Goal: Obtain resource: Obtain resource

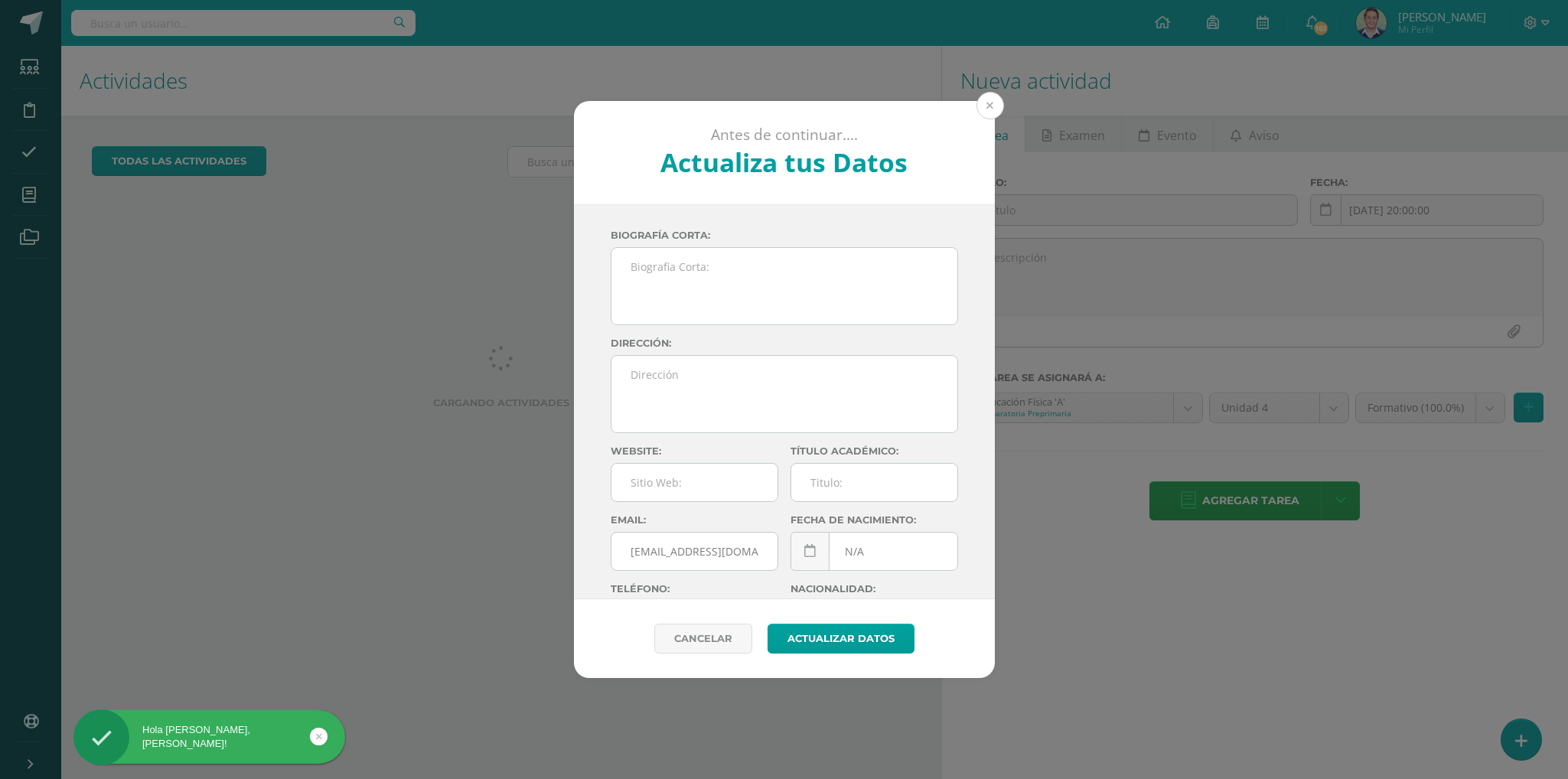
click at [992, 113] on button at bounding box center [990, 106] width 28 height 28
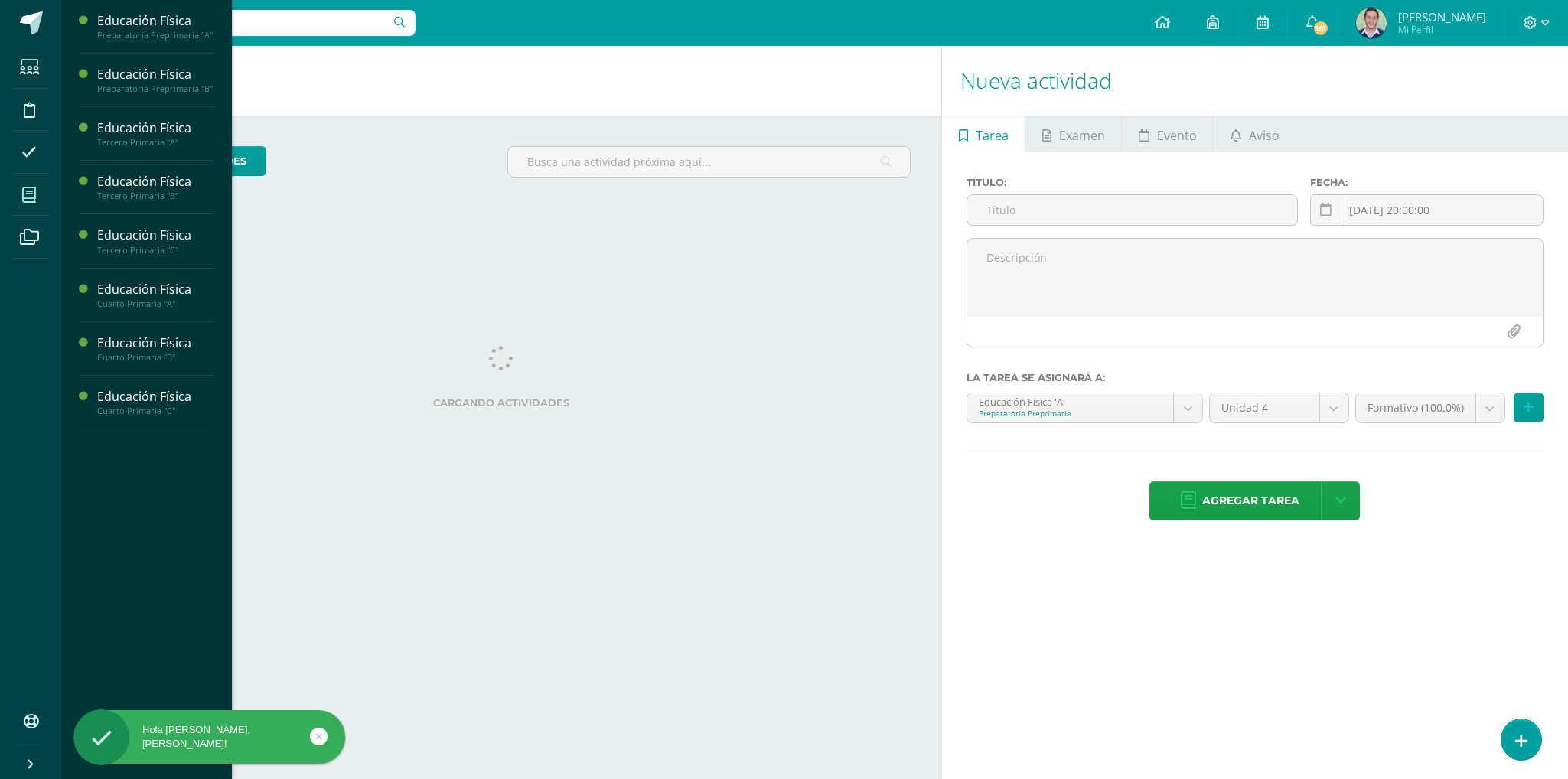
click at [29, 193] on icon at bounding box center [29, 194] width 13 height 15
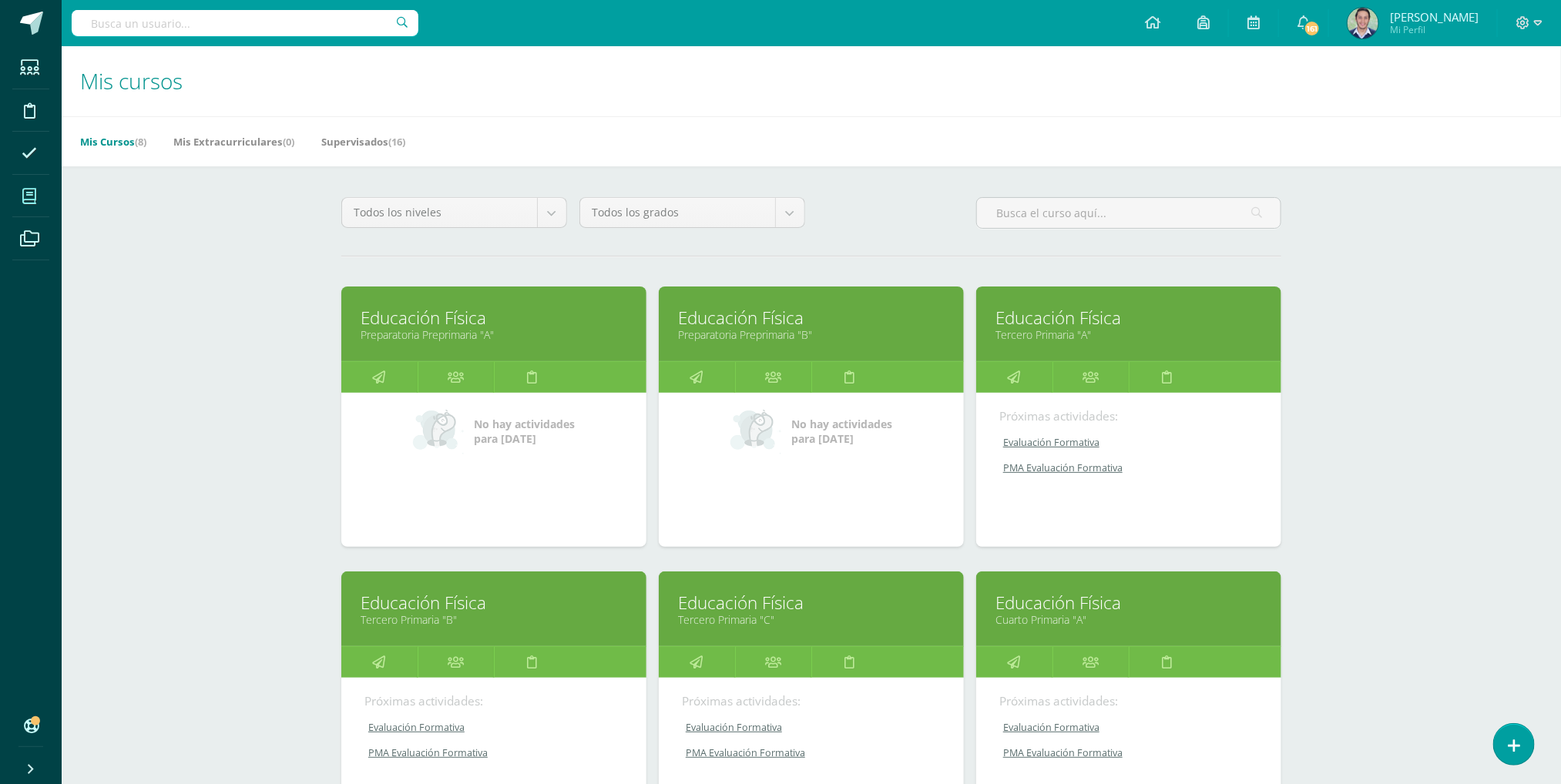
click at [1012, 318] on link "Educación Física" at bounding box center [1129, 318] width 267 height 24
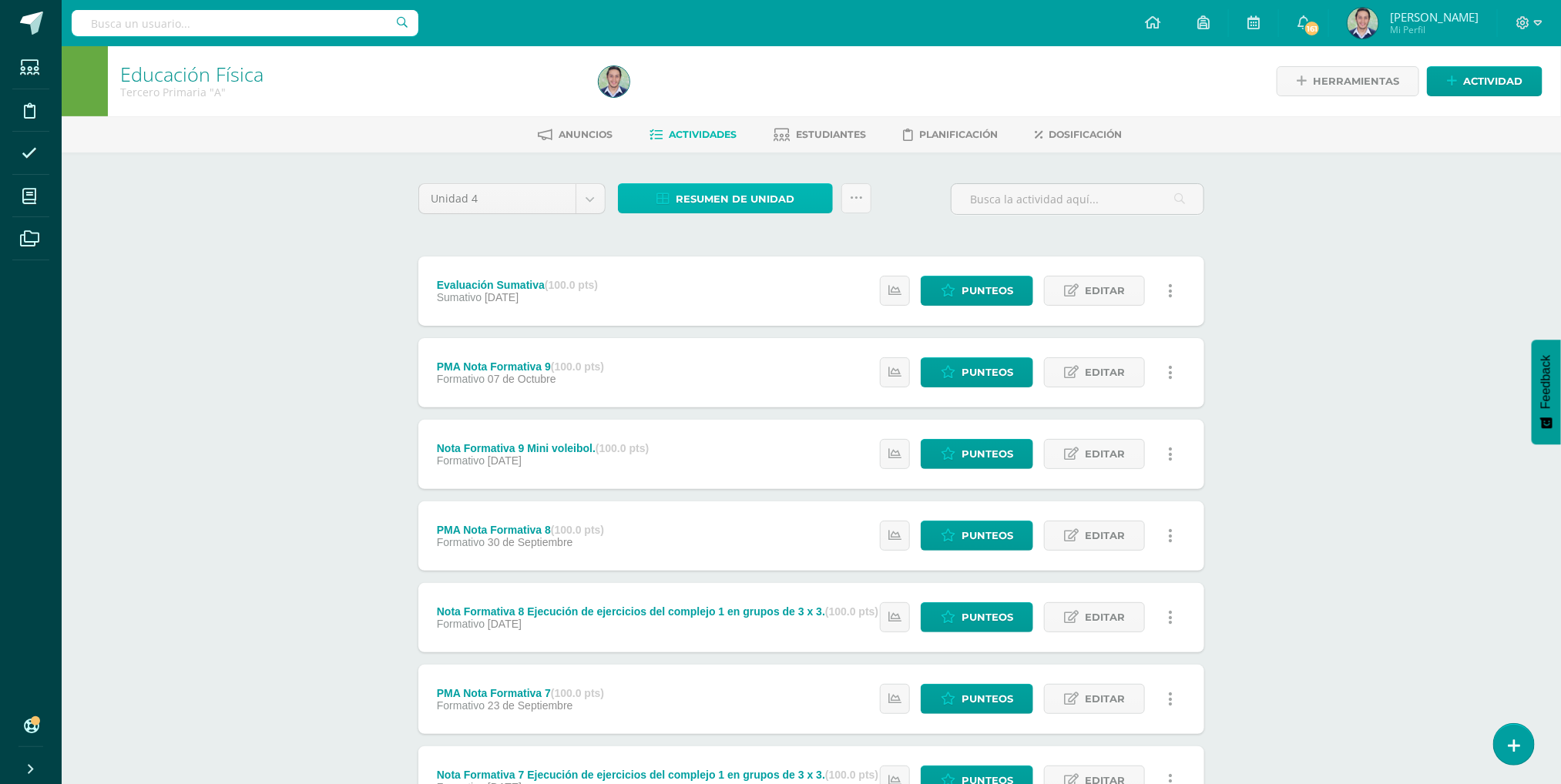
click at [687, 199] on span "Resumen de unidad" at bounding box center [735, 200] width 119 height 29
click at [731, 97] on link "Descargar como HTML" at bounding box center [727, 96] width 164 height 24
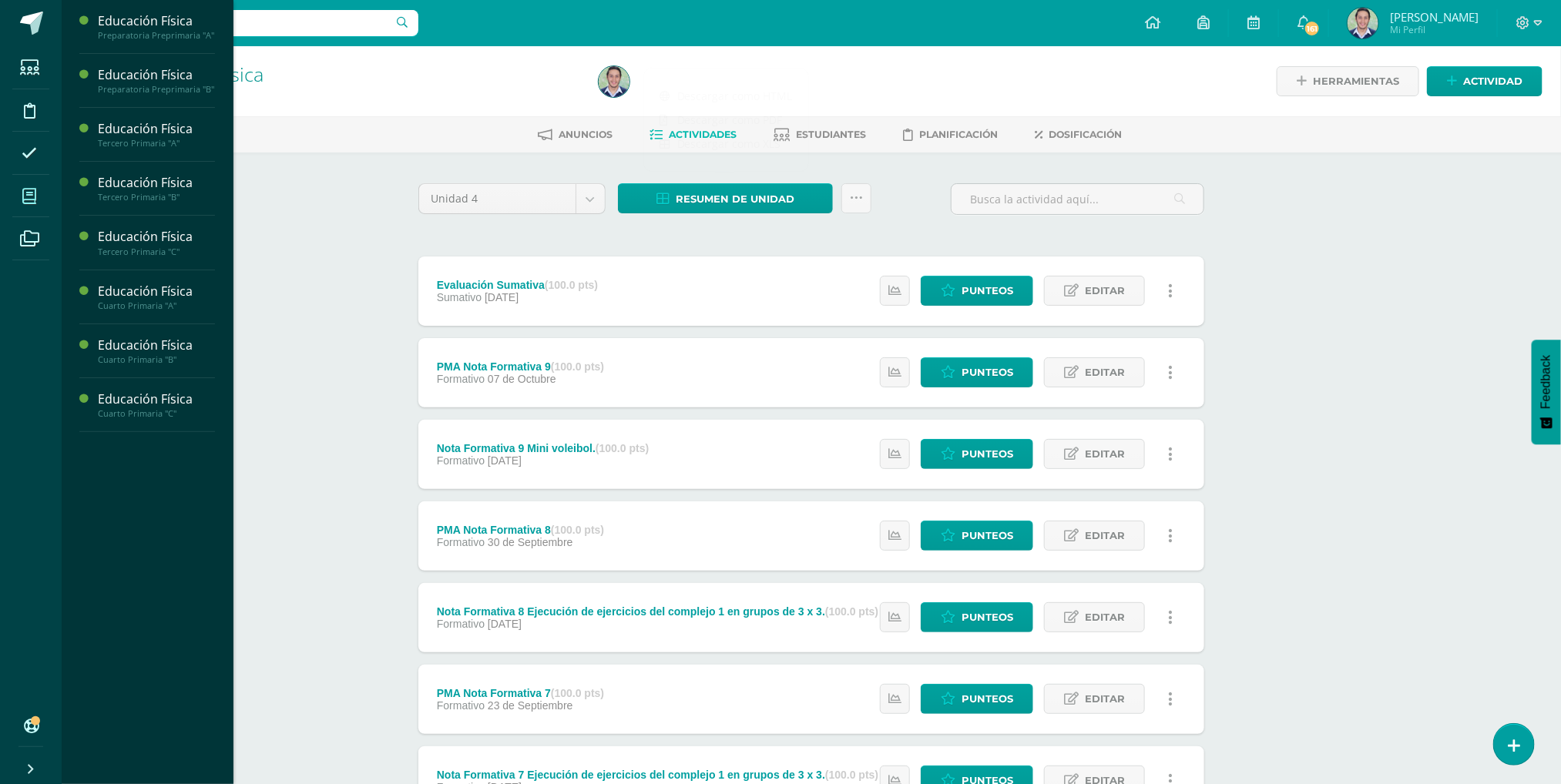
click at [28, 199] on icon at bounding box center [29, 196] width 14 height 15
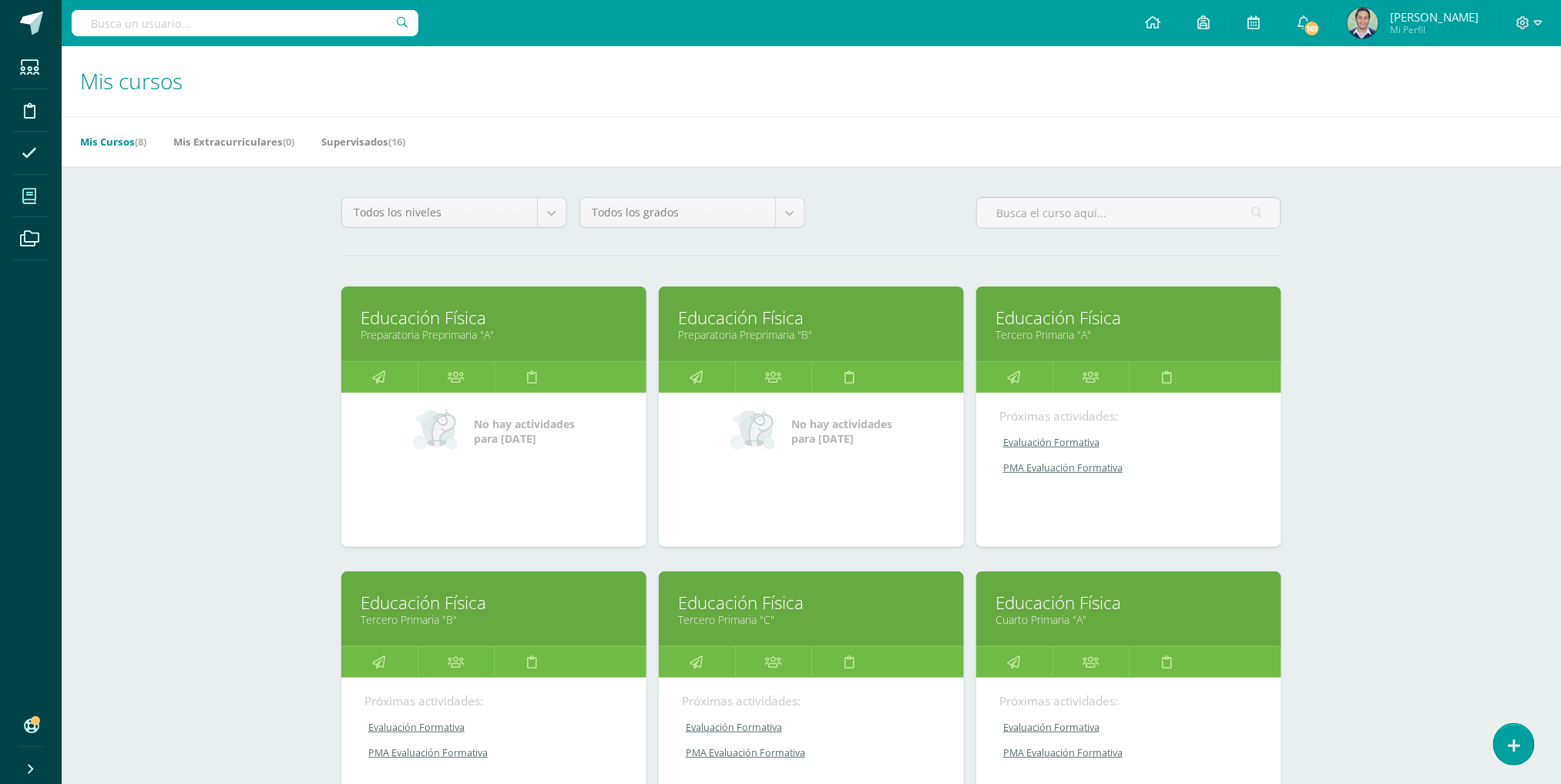
click at [422, 613] on link "Tercero Primaria "B"" at bounding box center [494, 620] width 267 height 14
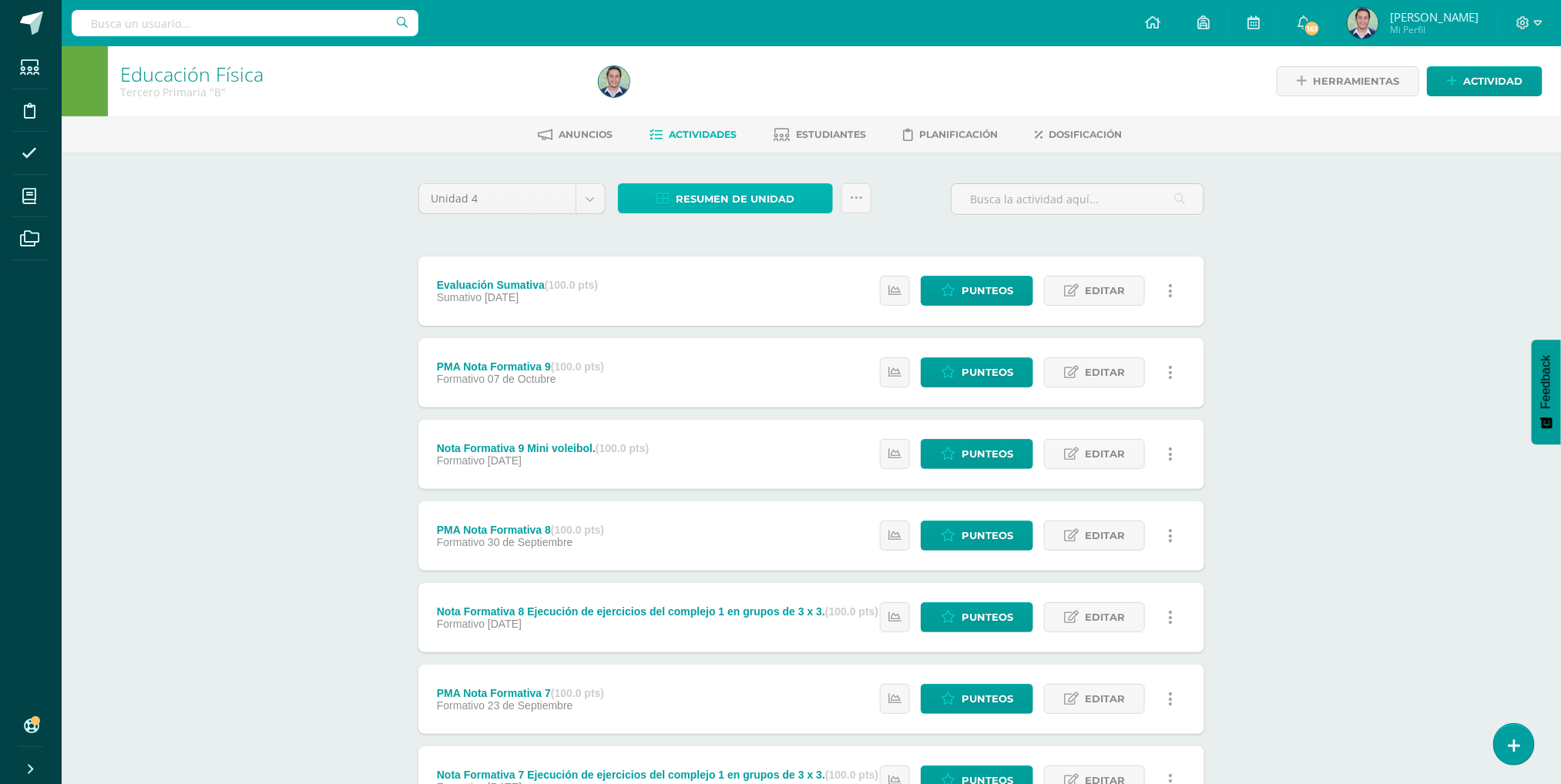
click at [713, 204] on span "Resumen de unidad" at bounding box center [735, 200] width 119 height 29
click at [719, 96] on link "Descargar como HTML" at bounding box center [727, 96] width 164 height 24
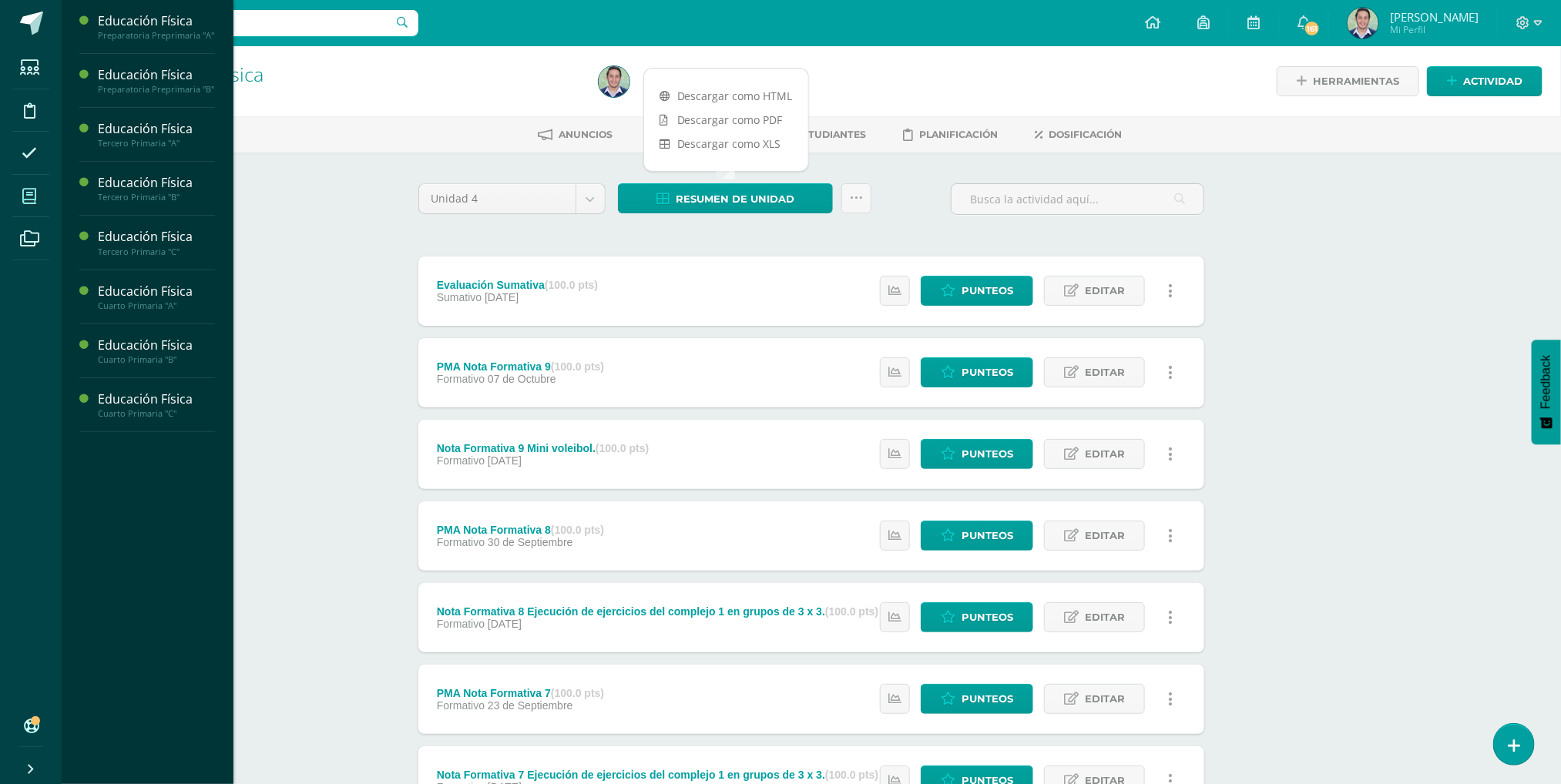
click at [24, 195] on icon at bounding box center [29, 196] width 14 height 15
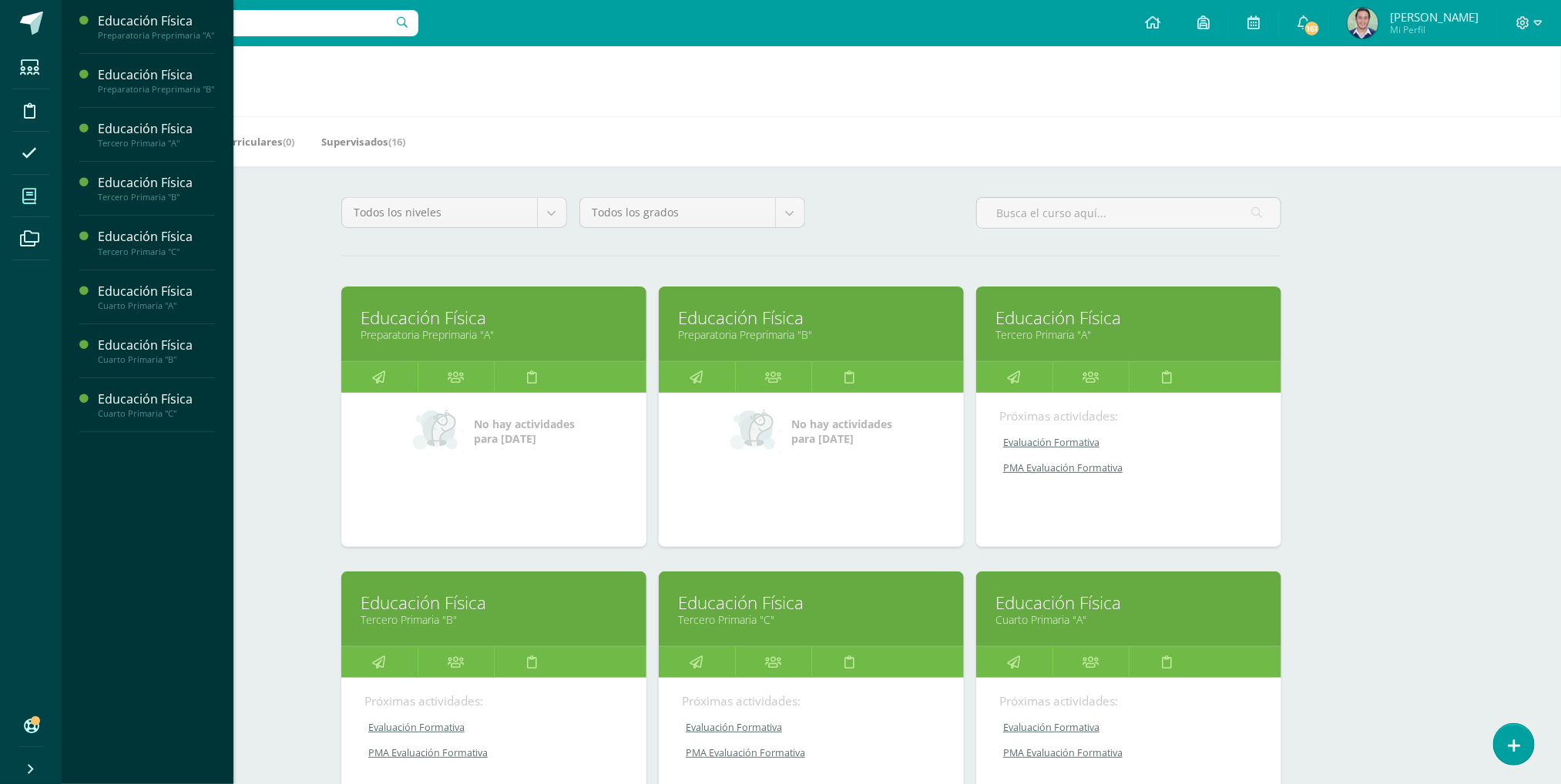
click at [811, 601] on link "Educación Física" at bounding box center [811, 603] width 267 height 24
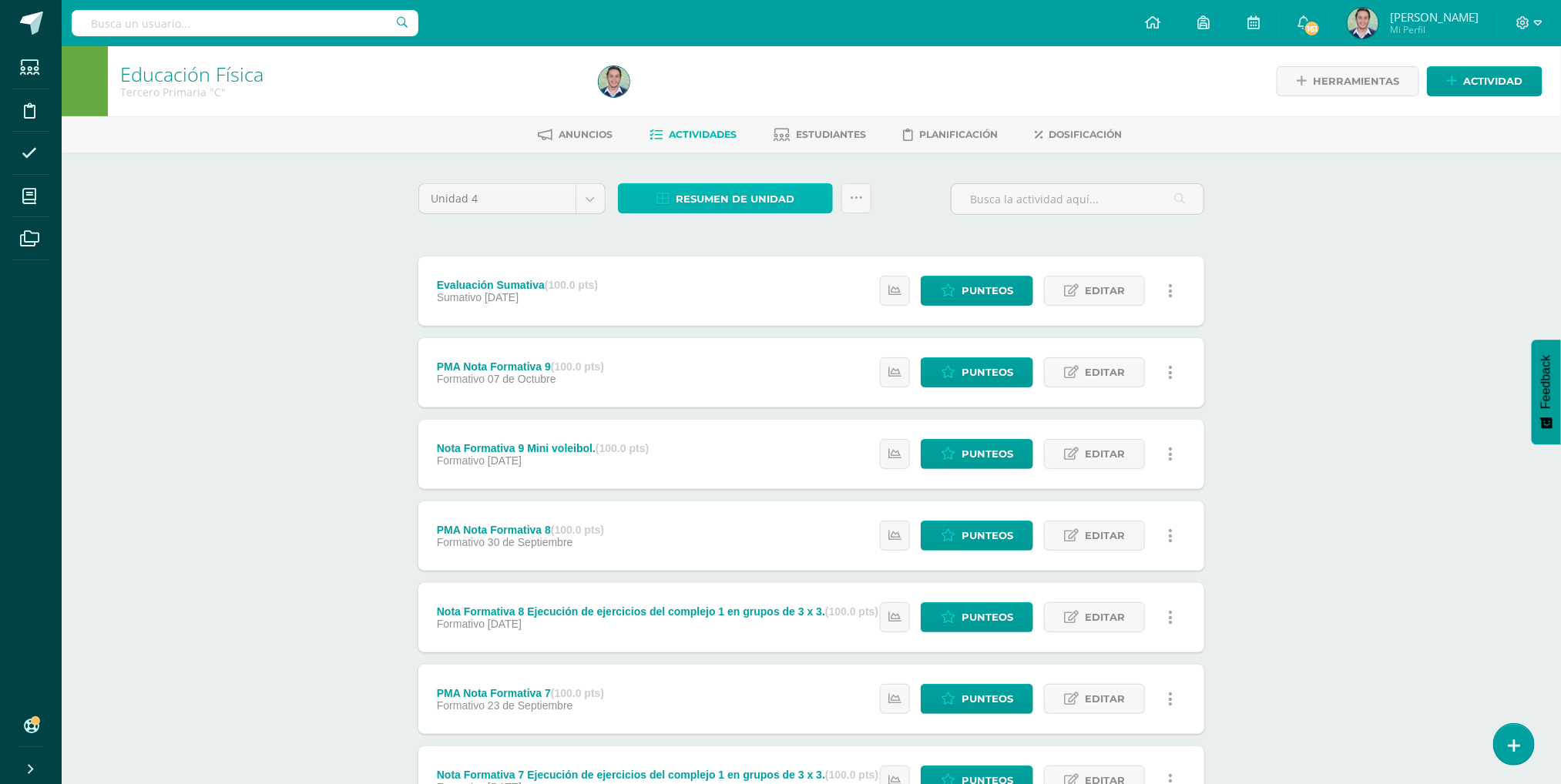
click at [710, 201] on span "Resumen de unidad" at bounding box center [735, 200] width 119 height 29
click at [719, 95] on link "Descargar como HTML" at bounding box center [727, 96] width 164 height 24
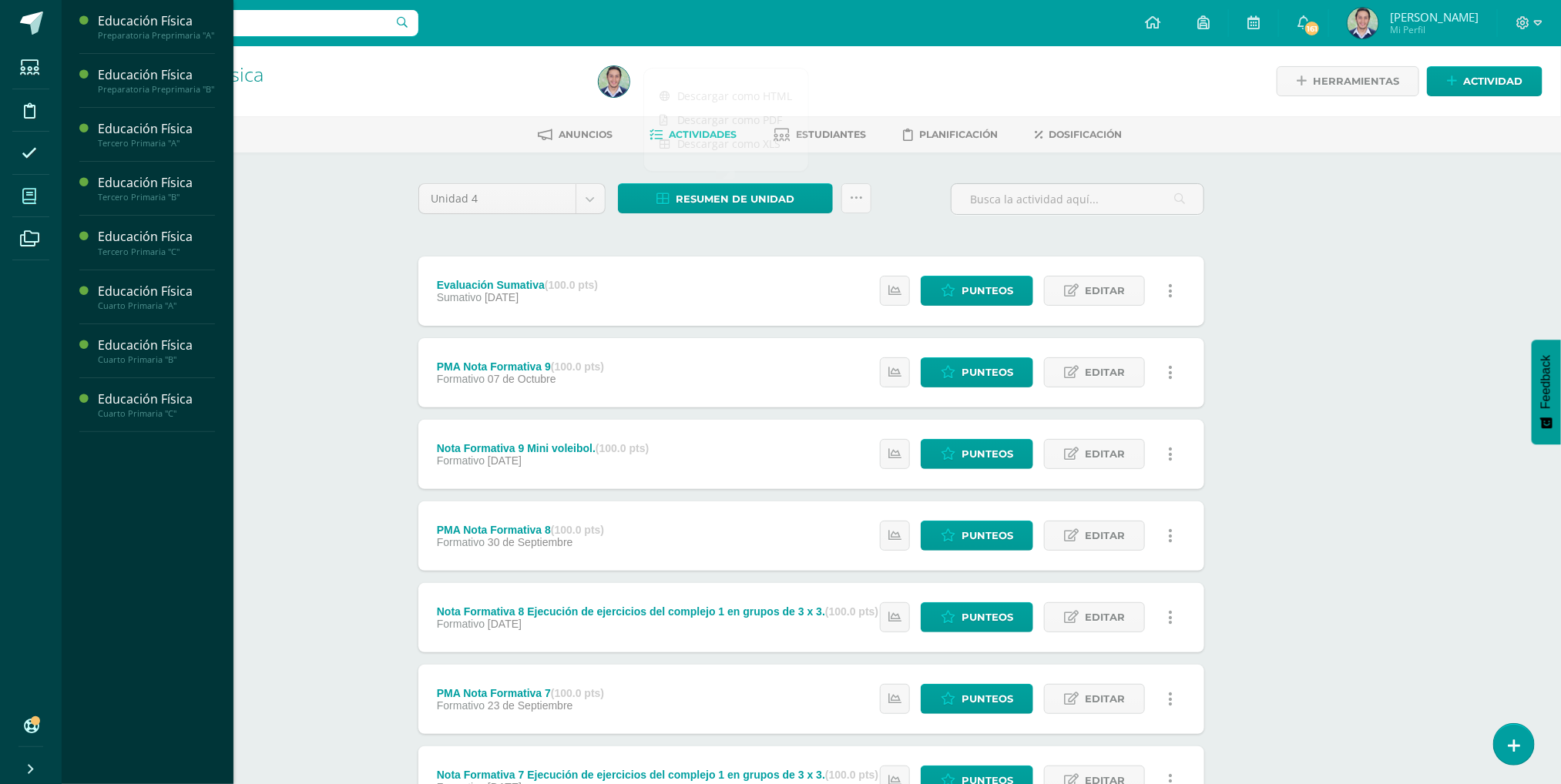
click at [33, 204] on icon at bounding box center [29, 196] width 14 height 15
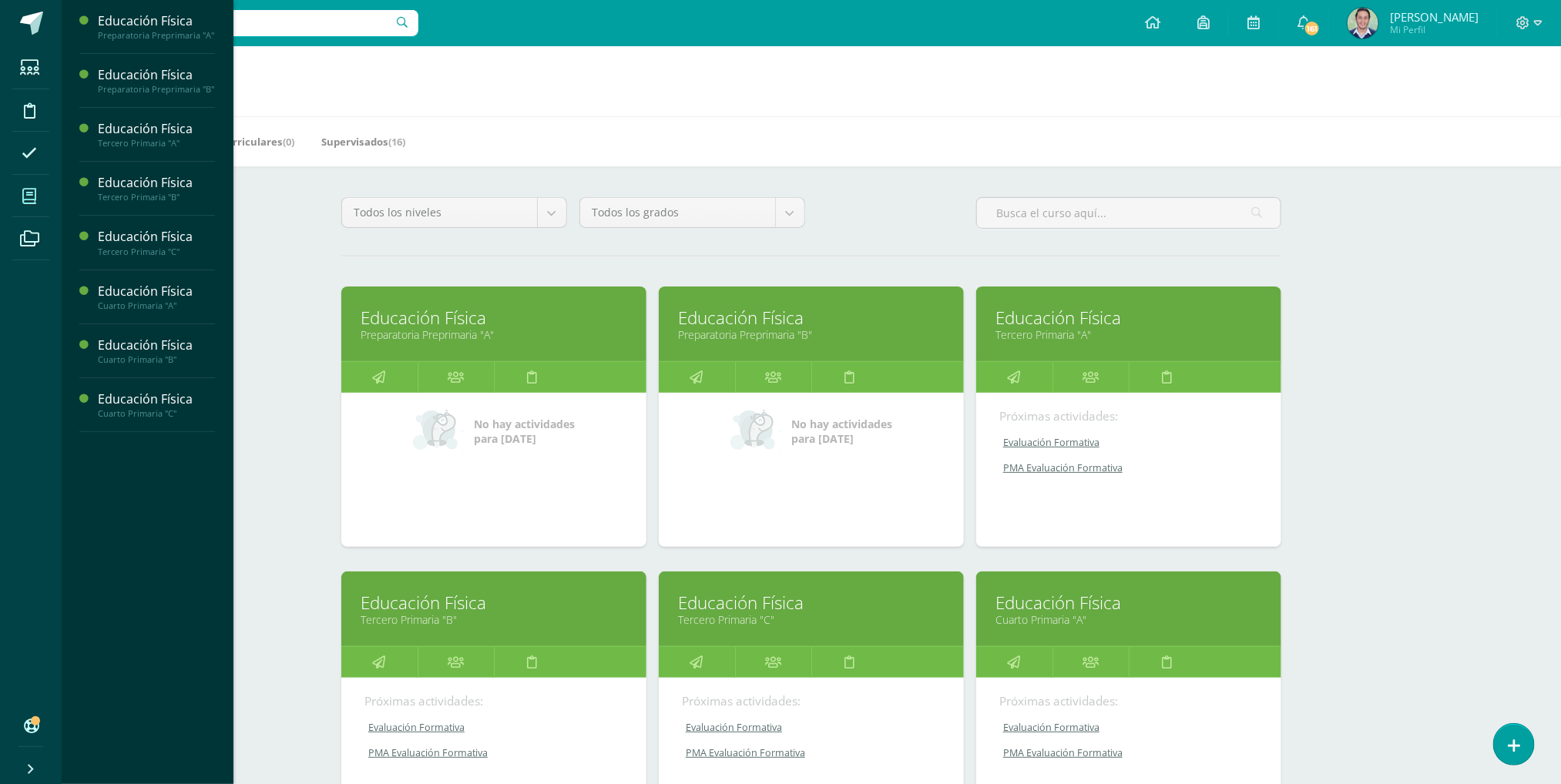
click at [1080, 606] on link "Educación Física" at bounding box center [1129, 603] width 267 height 24
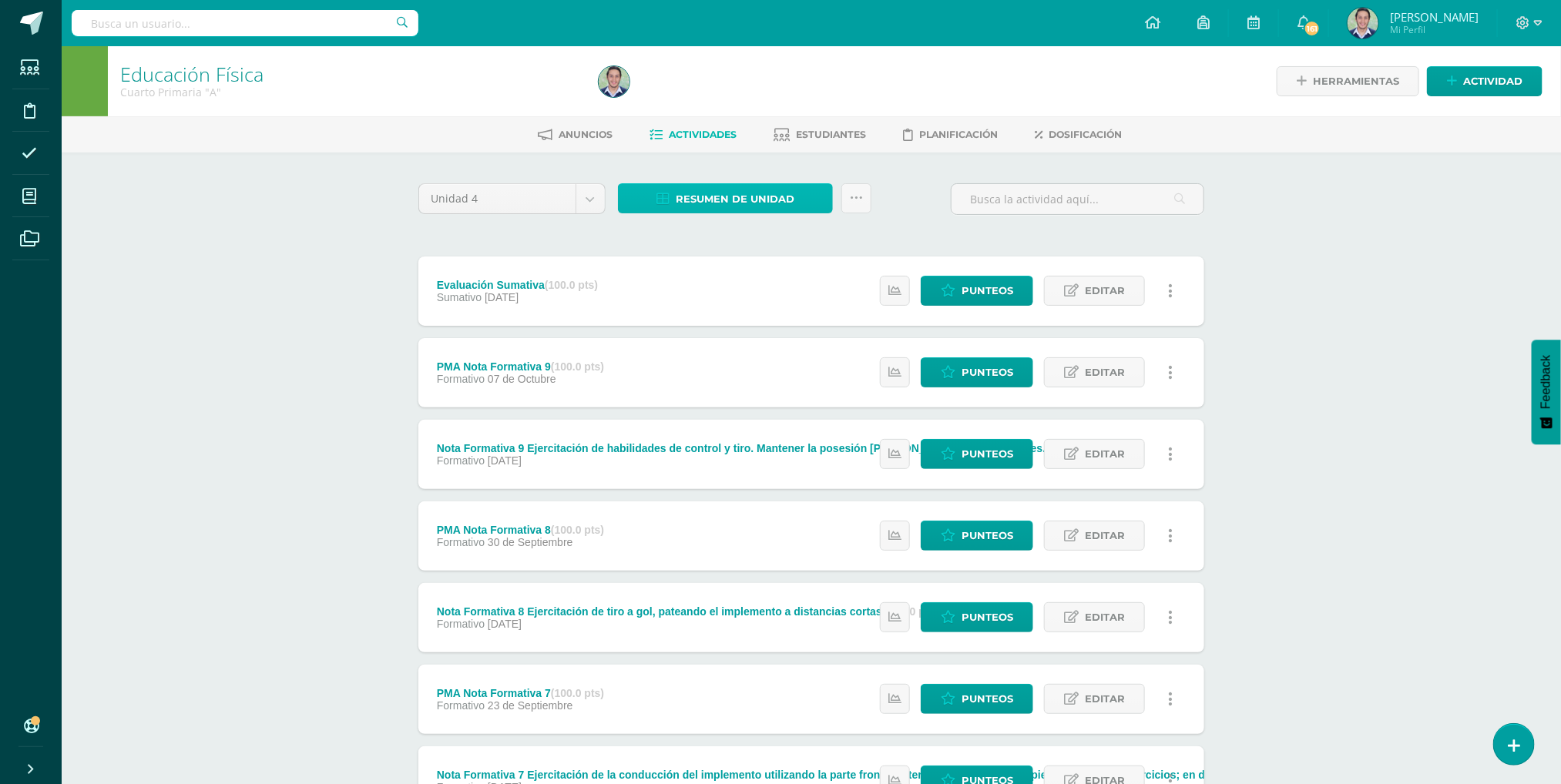
click at [749, 195] on span "Resumen de unidad" at bounding box center [735, 200] width 119 height 29
click at [717, 97] on link "Descargar como HTML" at bounding box center [727, 96] width 164 height 24
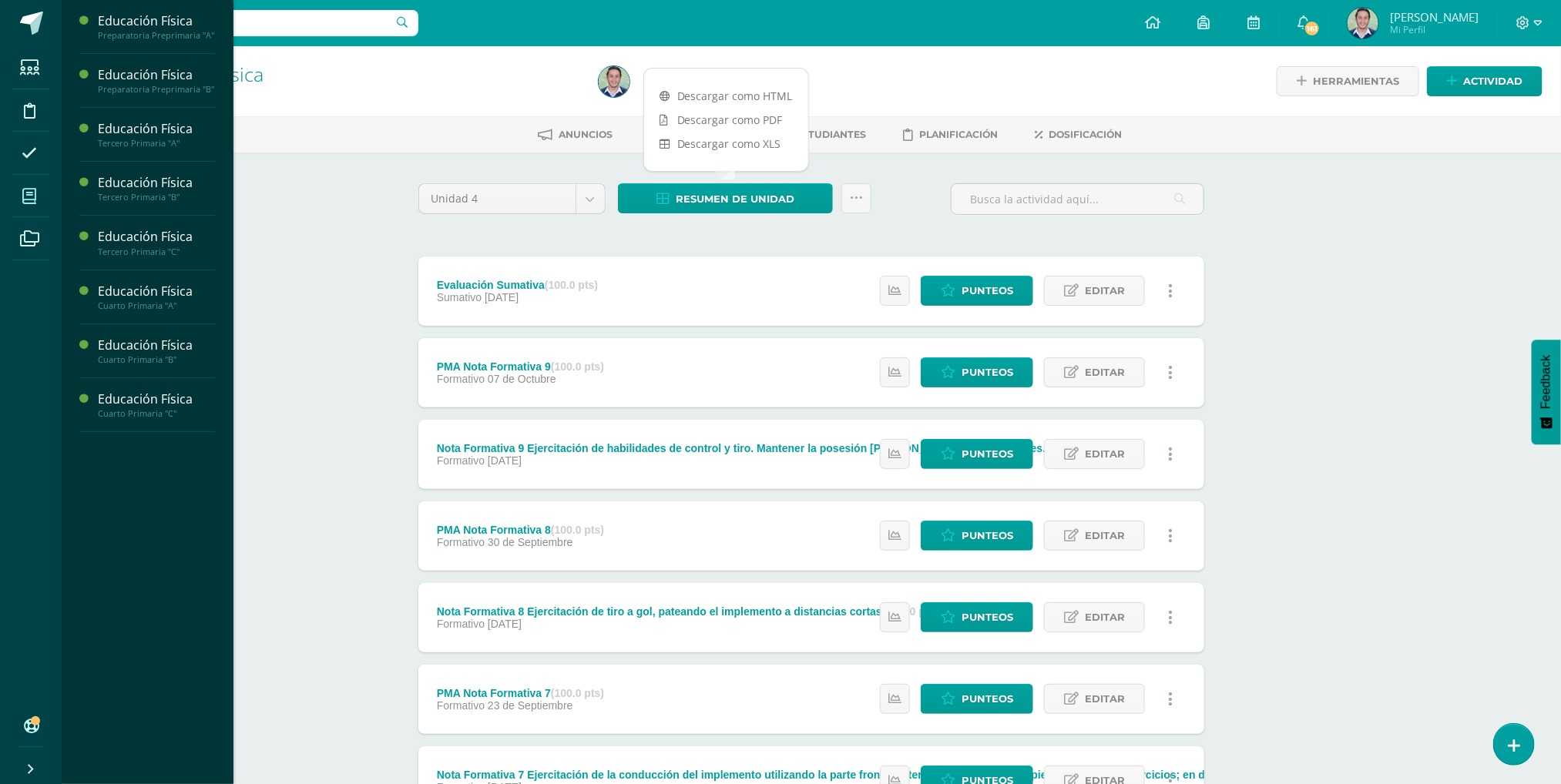
click at [40, 183] on span at bounding box center [29, 196] width 34 height 34
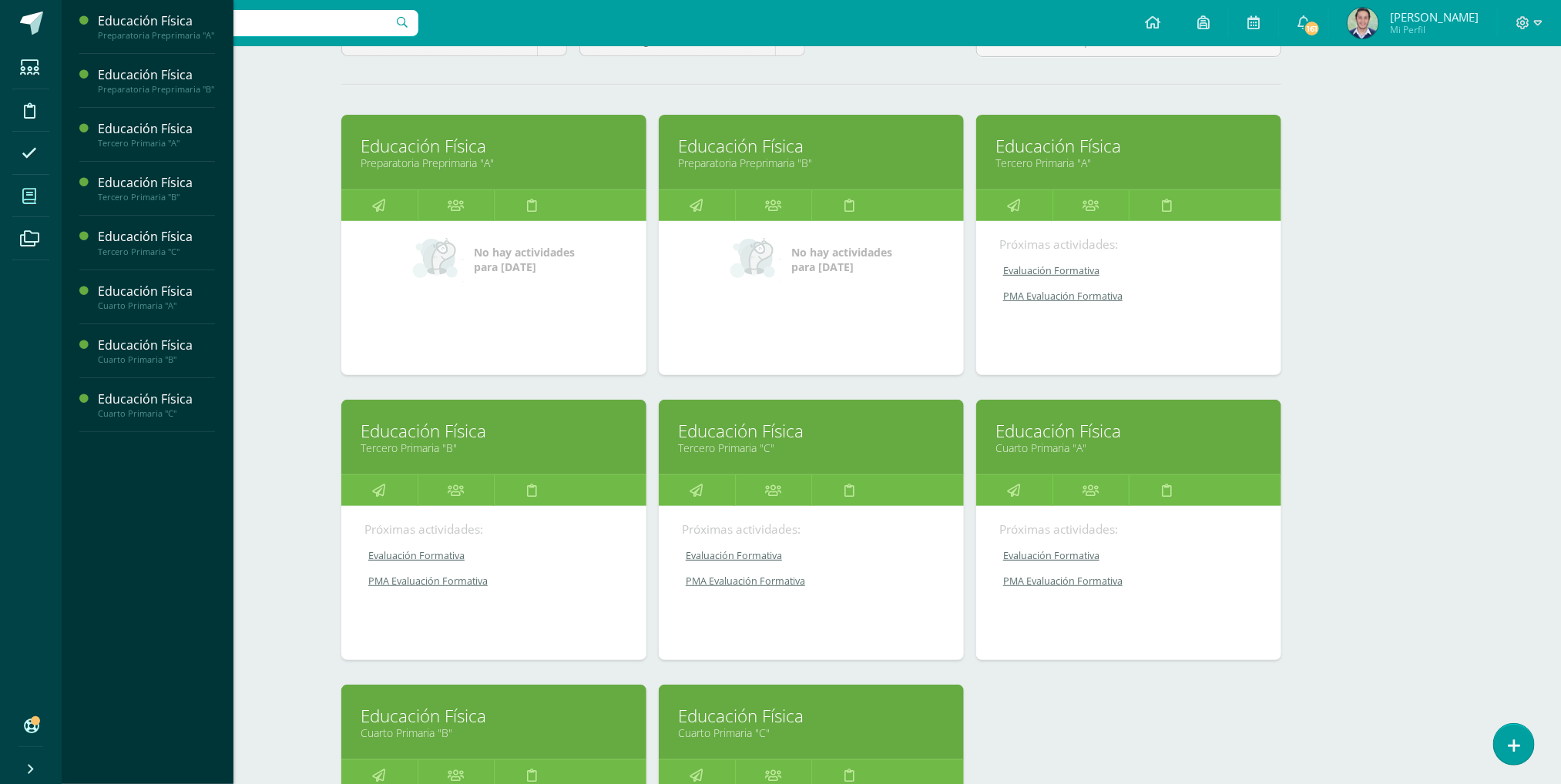
scroll to position [228, 0]
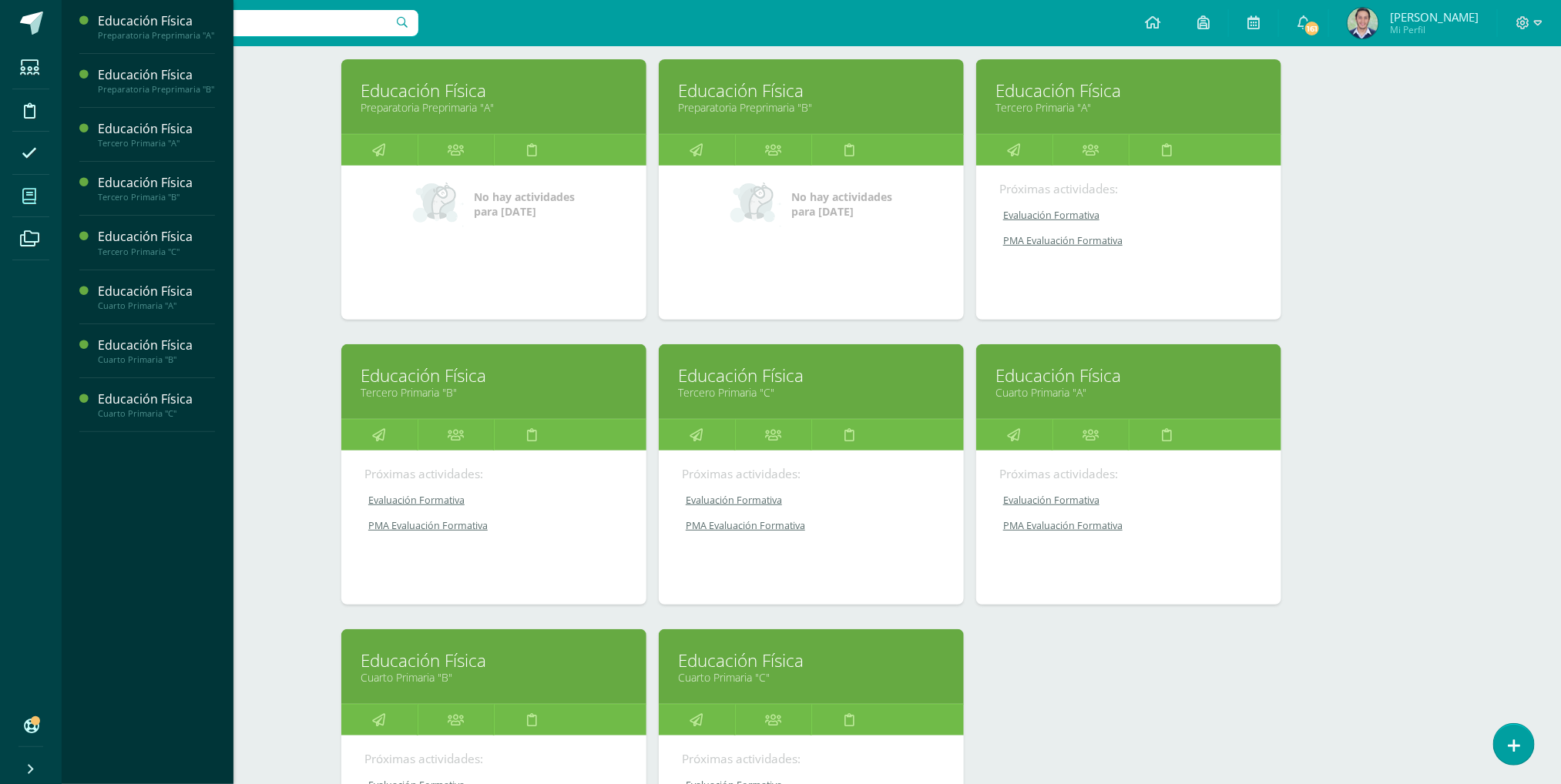
click at [463, 685] on link "Cuarto Primaria "B"" at bounding box center [494, 678] width 267 height 14
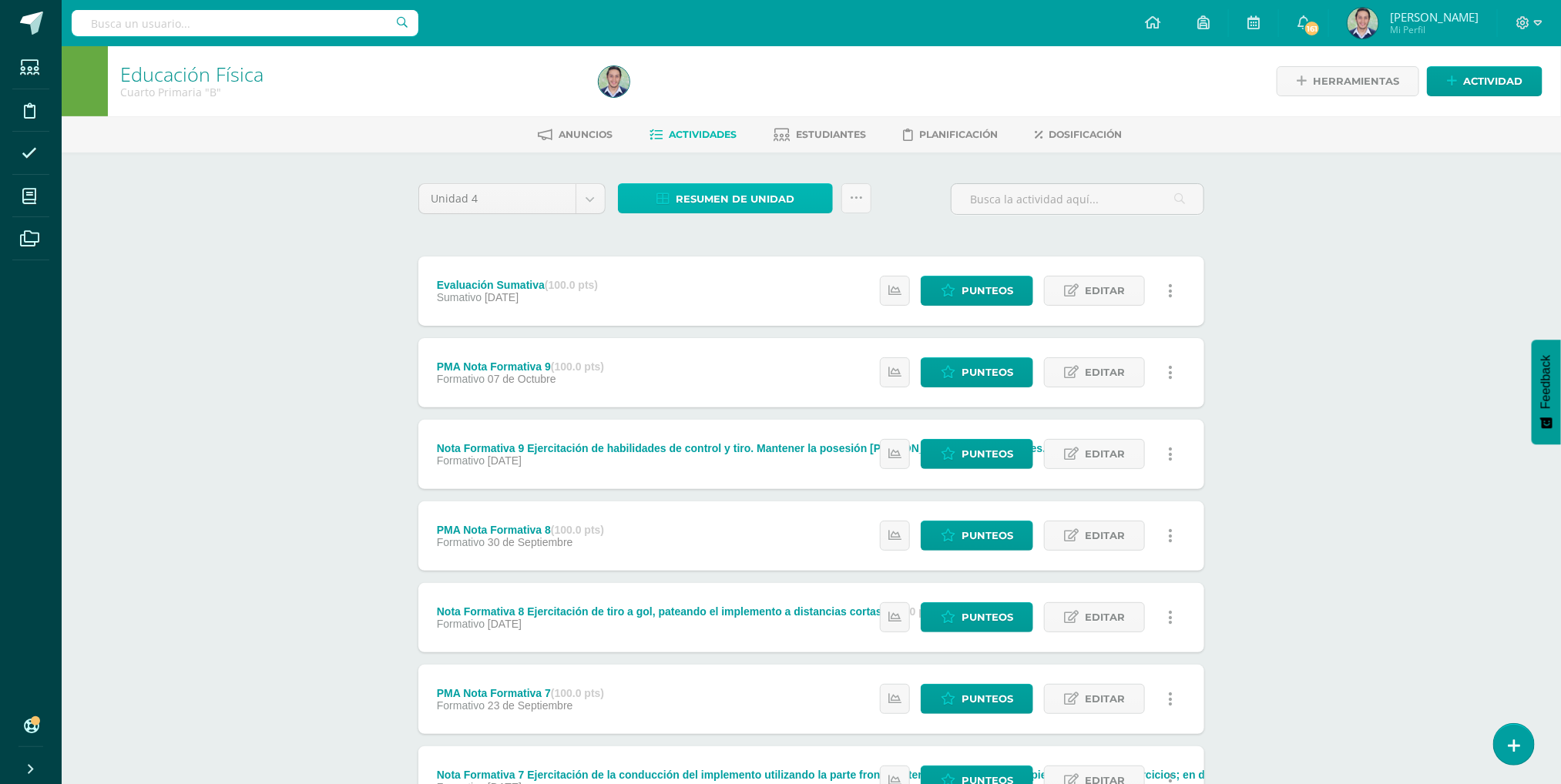
click at [727, 189] on span "Resumen de unidad" at bounding box center [735, 200] width 119 height 29
click at [705, 91] on link "Descargar como HTML" at bounding box center [727, 96] width 164 height 24
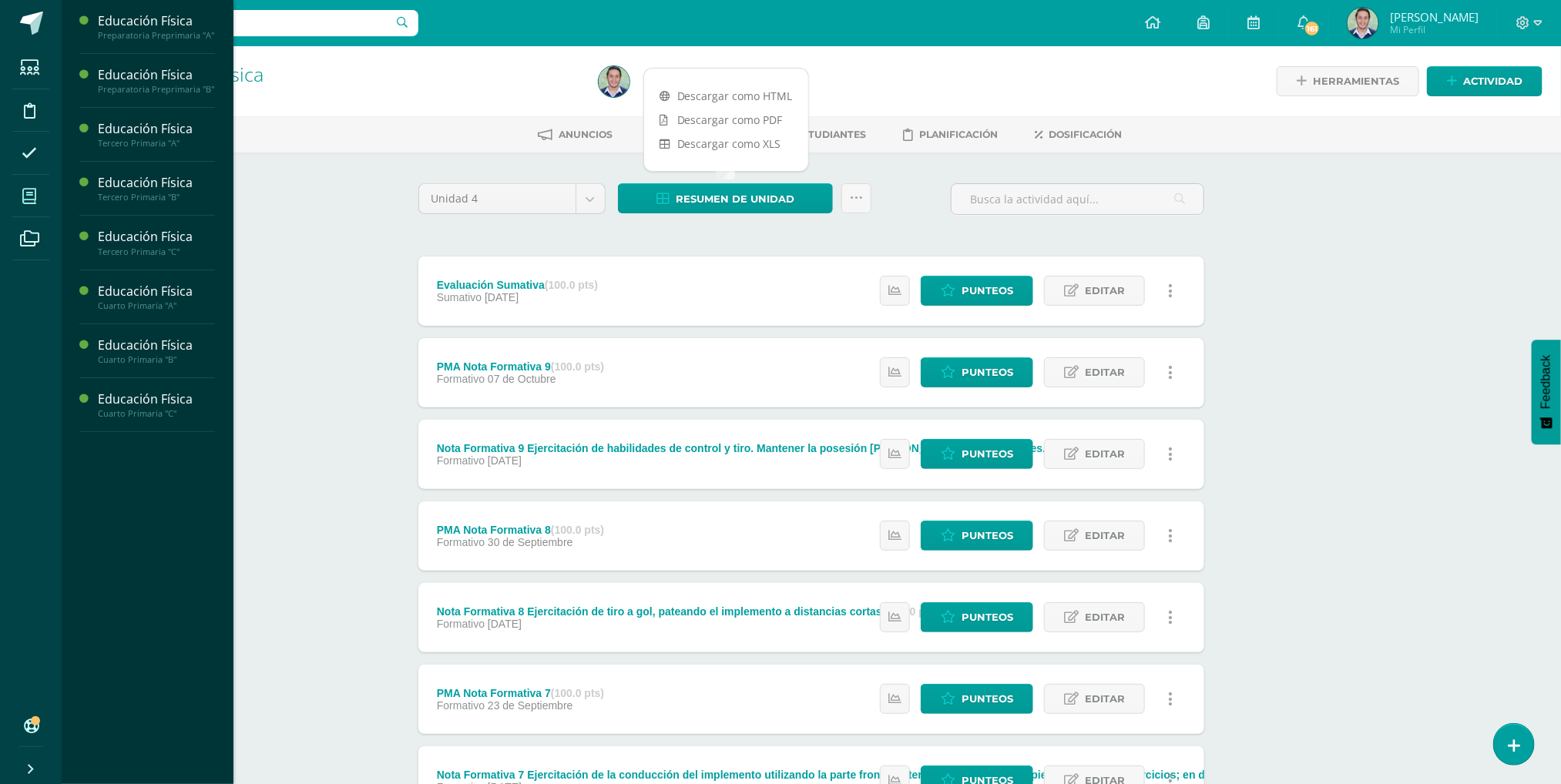
click at [26, 188] on icon at bounding box center [29, 196] width 14 height 15
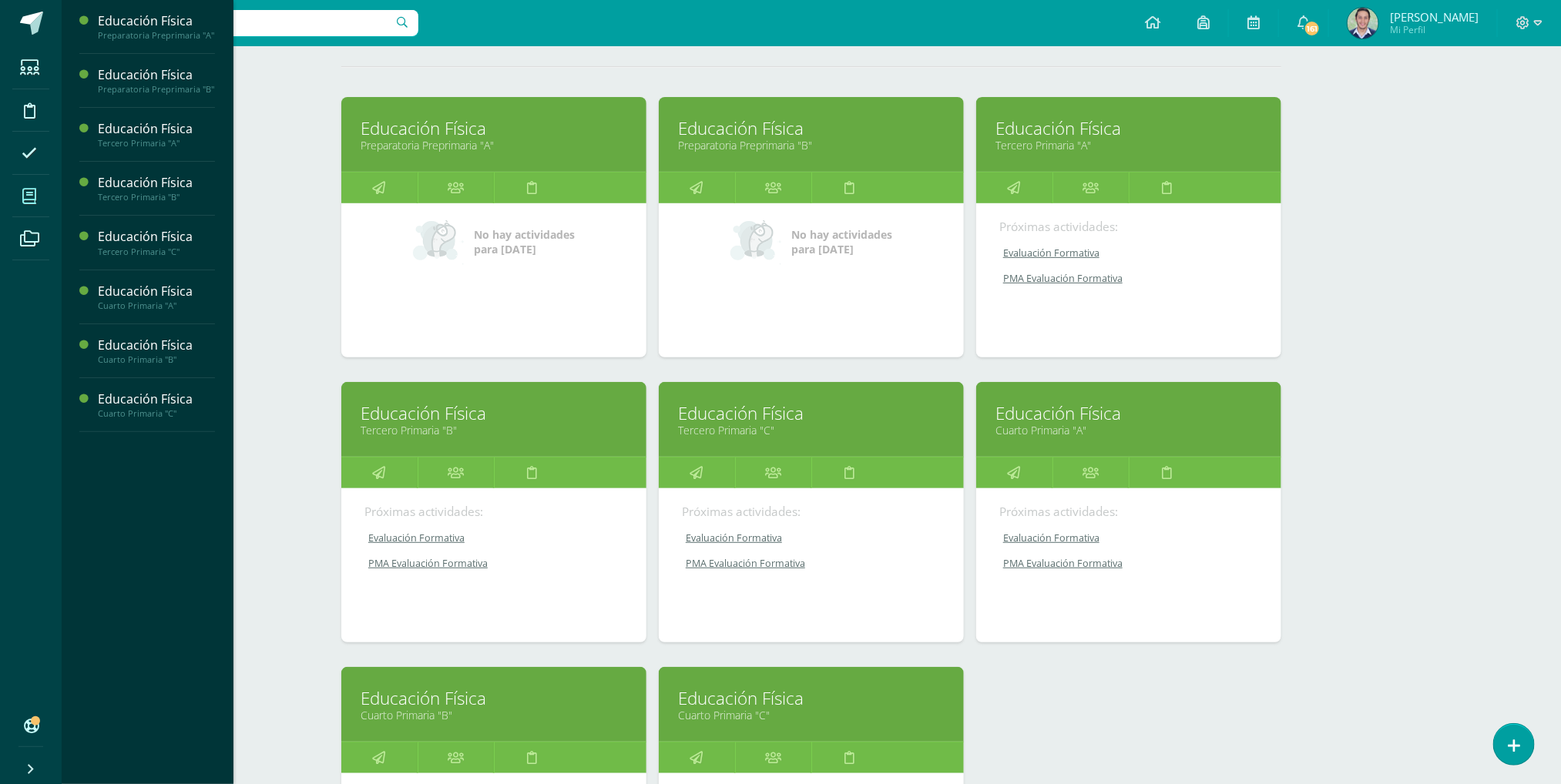
scroll to position [254, 0]
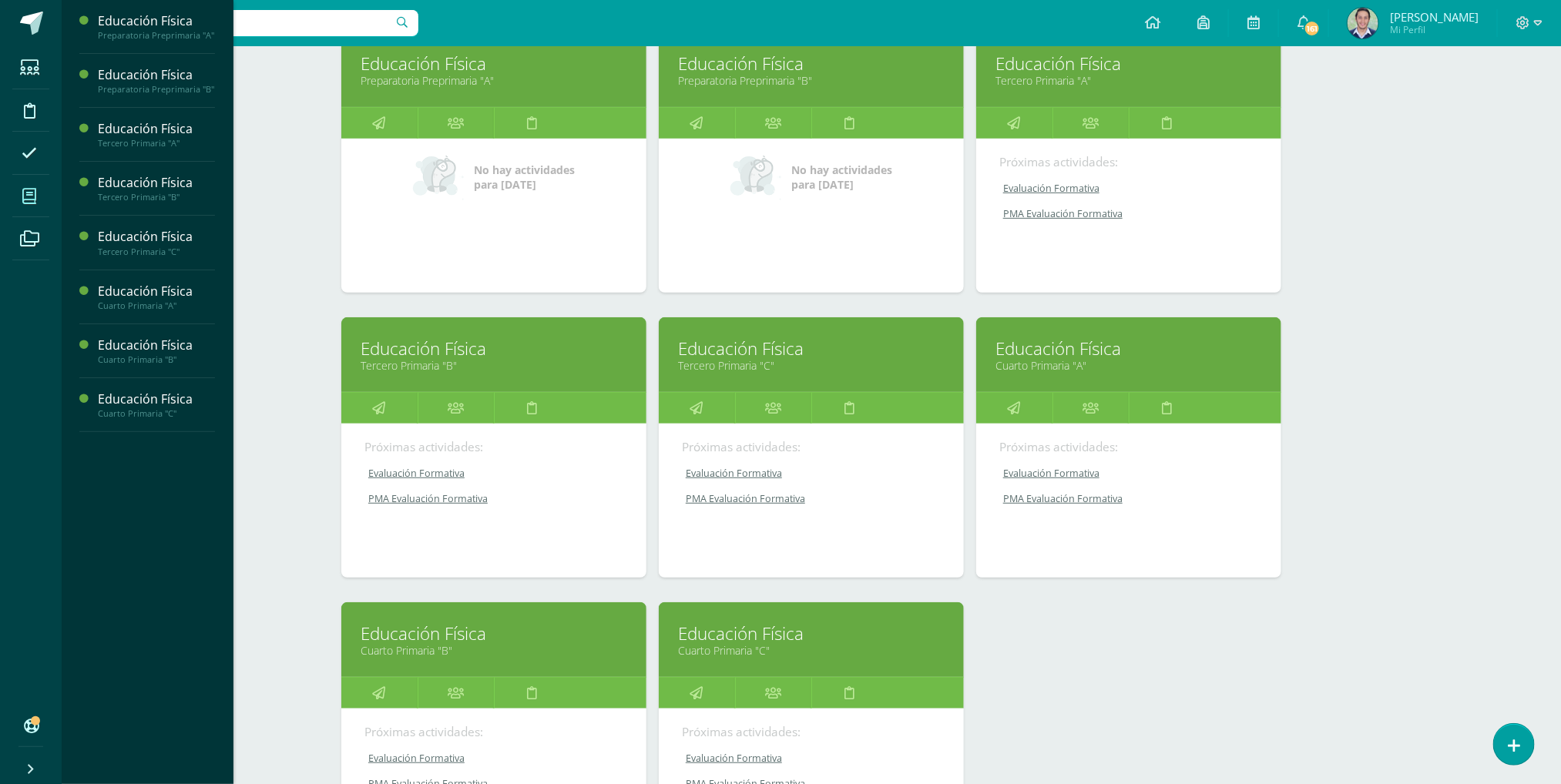
click at [817, 657] on link "Cuarto Primaria "C"" at bounding box center [811, 651] width 267 height 14
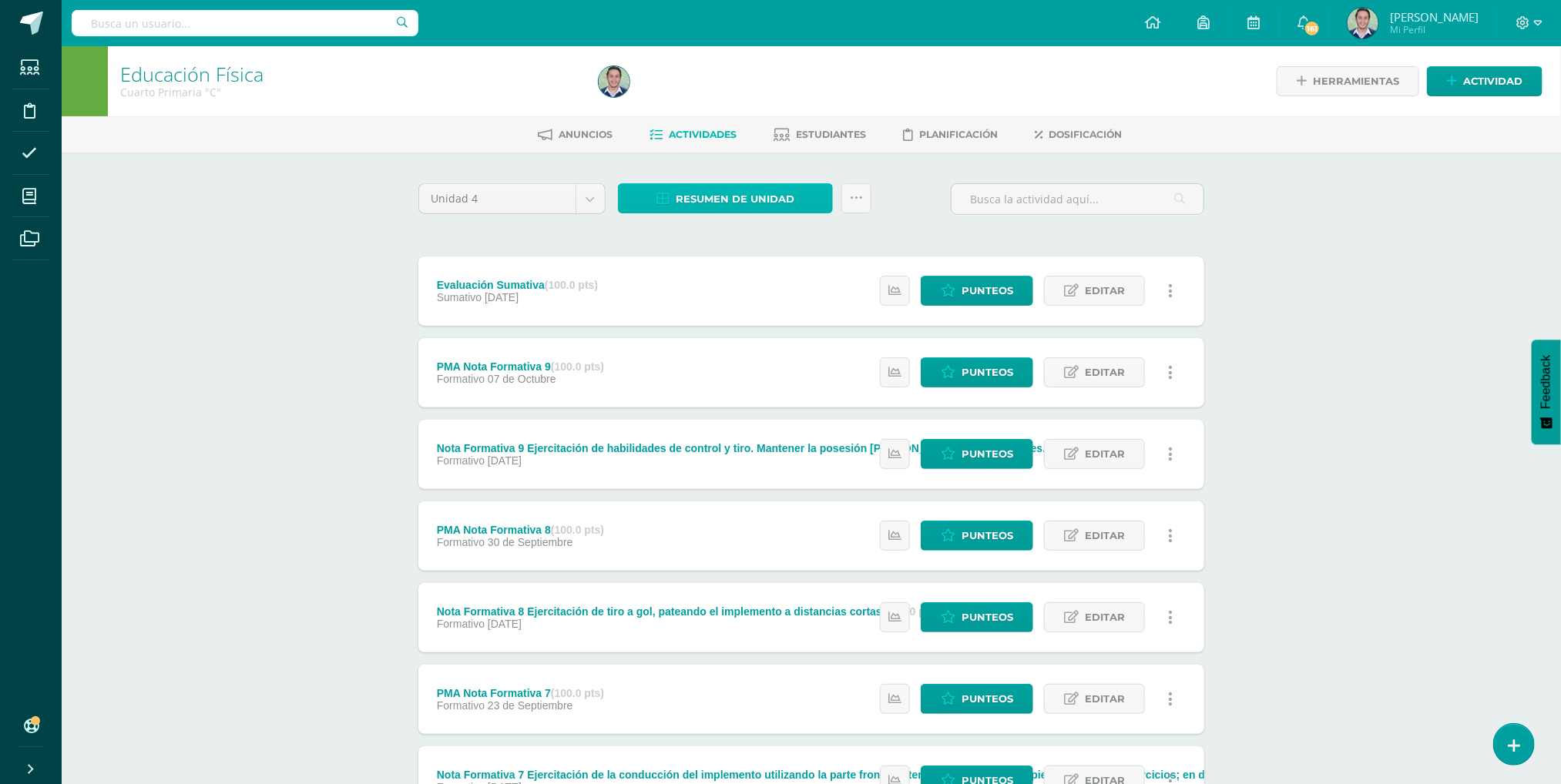
click at [719, 201] on span "Resumen de unidad" at bounding box center [735, 200] width 119 height 29
click at [728, 93] on link "Descargar como HTML" at bounding box center [727, 96] width 164 height 24
